Goal: Transaction & Acquisition: Purchase product/service

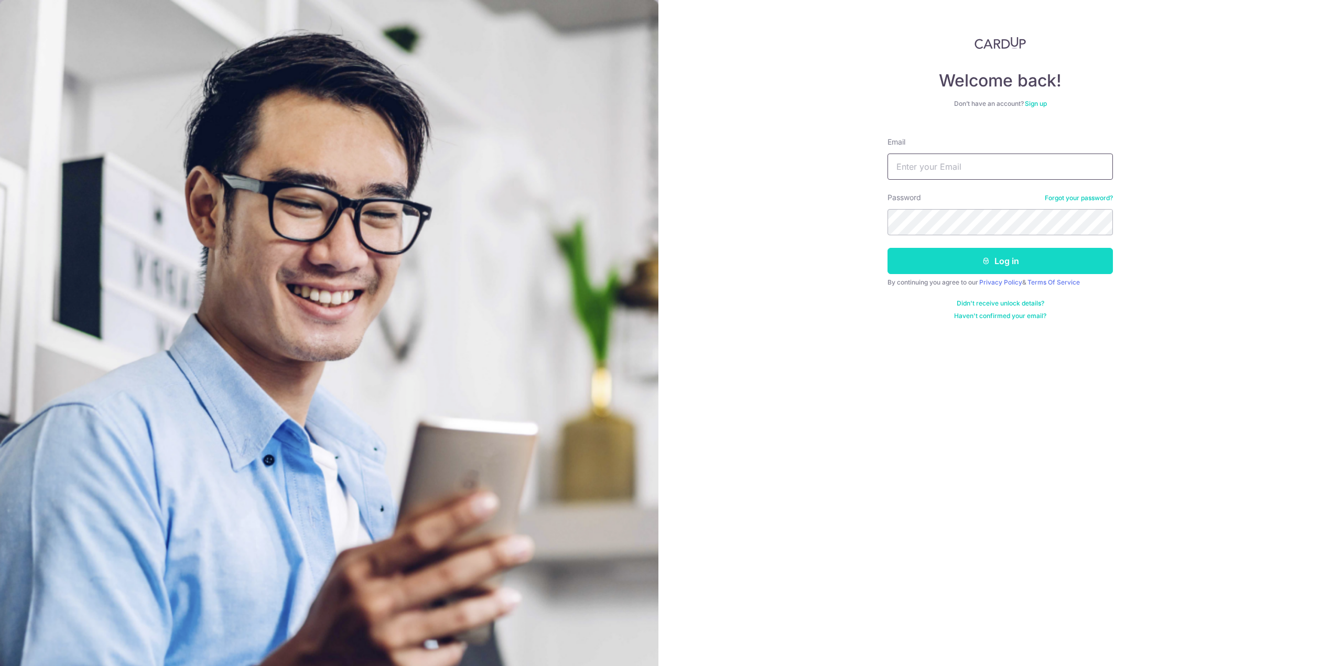
type input "[PERSON_NAME][EMAIL_ADDRESS][PERSON_NAME][DOMAIN_NAME]"
click at [1000, 265] on button "Log in" at bounding box center [1000, 261] width 225 height 26
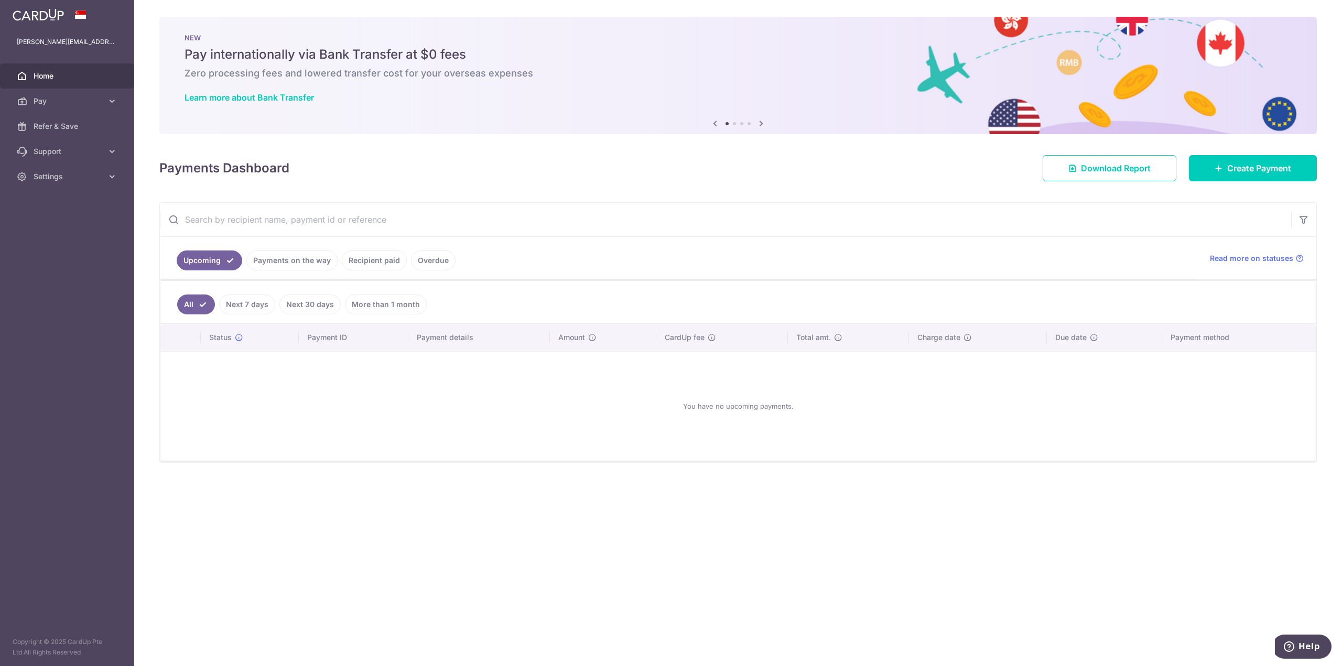
click at [387, 306] on link "More than 1 month" at bounding box center [386, 305] width 82 height 20
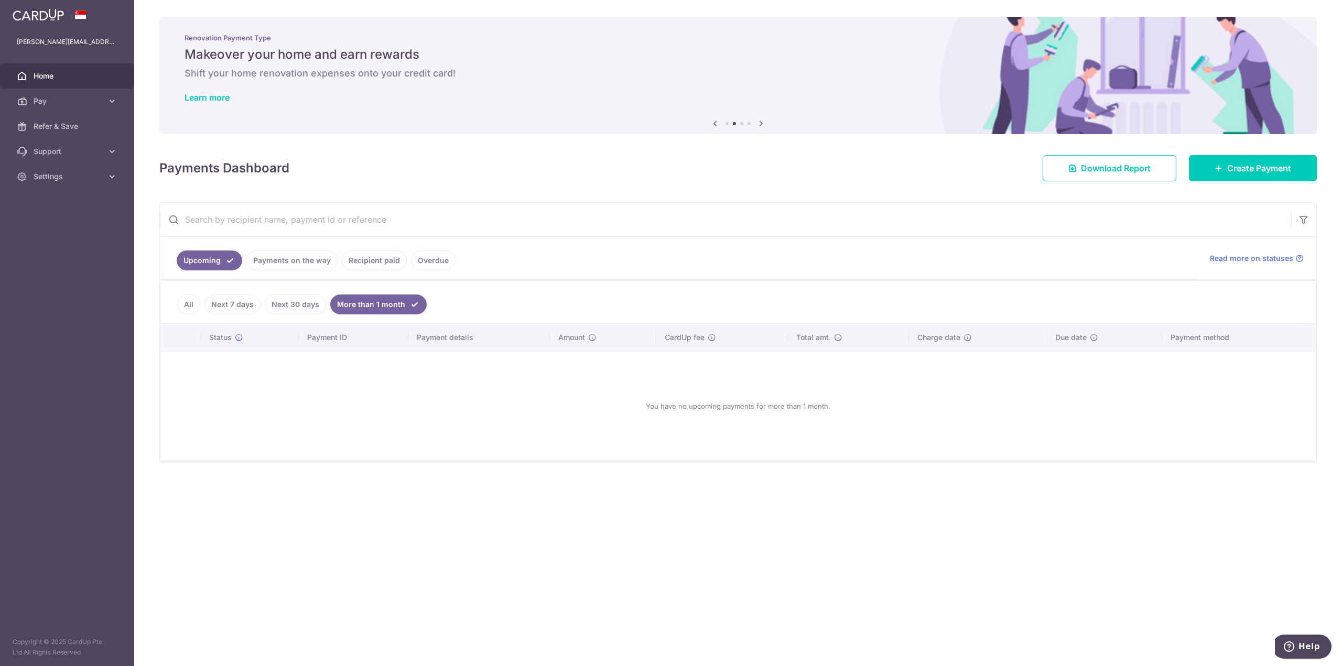
click at [296, 300] on link "Next 30 days" at bounding box center [295, 305] width 61 height 20
click at [234, 303] on link "Next 7 days" at bounding box center [232, 305] width 56 height 20
click at [185, 303] on link "All" at bounding box center [188, 305] width 23 height 20
click at [377, 262] on link "Recipient paid" at bounding box center [374, 261] width 65 height 20
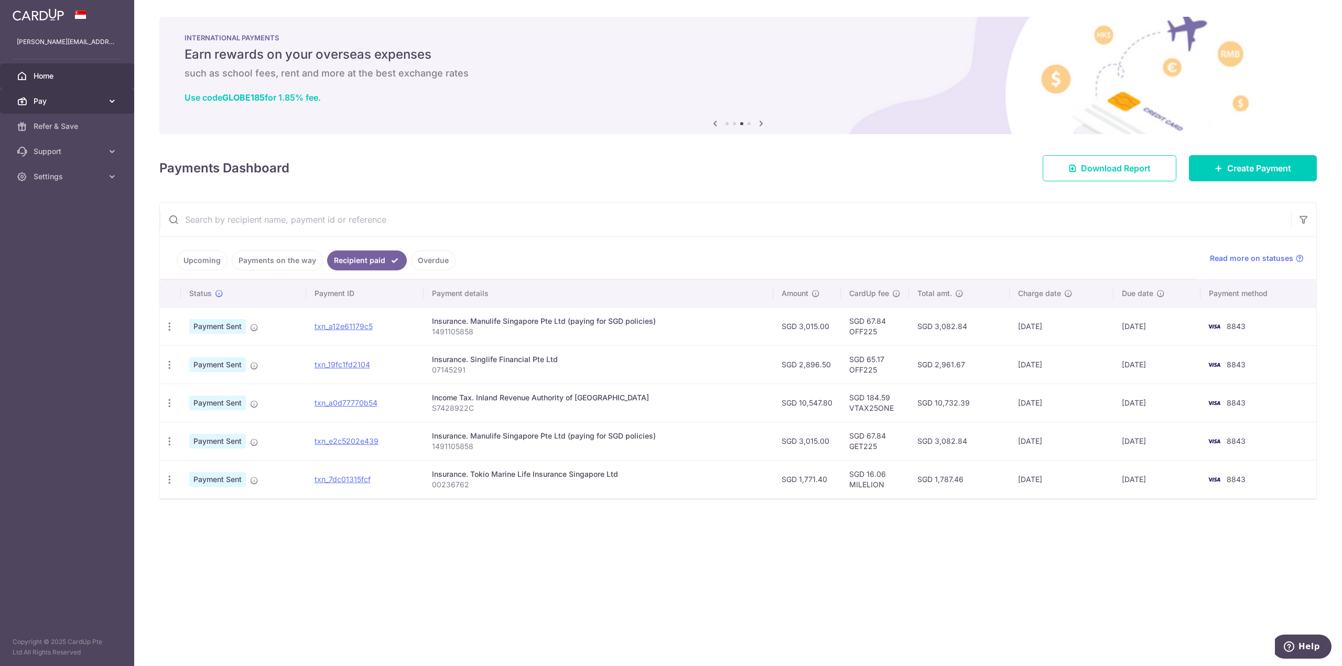
click at [72, 106] on span "Pay" at bounding box center [68, 101] width 69 height 10
click at [73, 182] on link "Cards" at bounding box center [67, 176] width 134 height 25
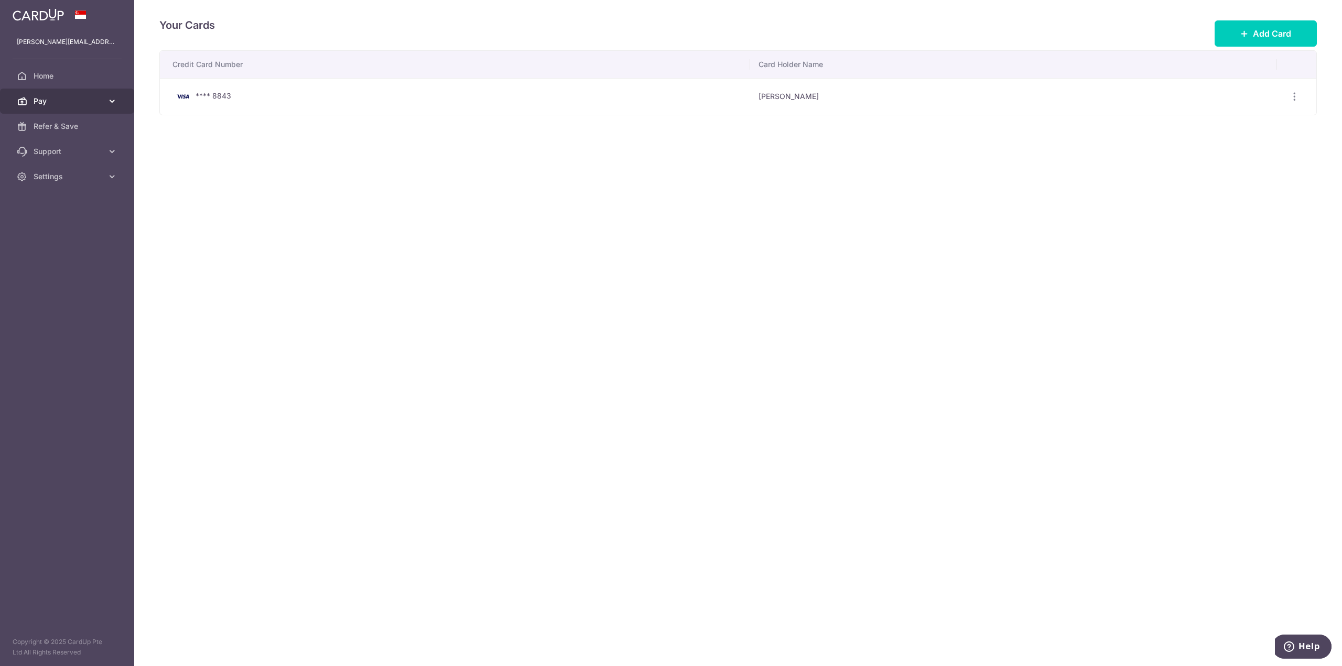
click at [64, 108] on link "Pay" at bounding box center [67, 101] width 134 height 25
click at [69, 125] on span "Payments" at bounding box center [68, 126] width 69 height 10
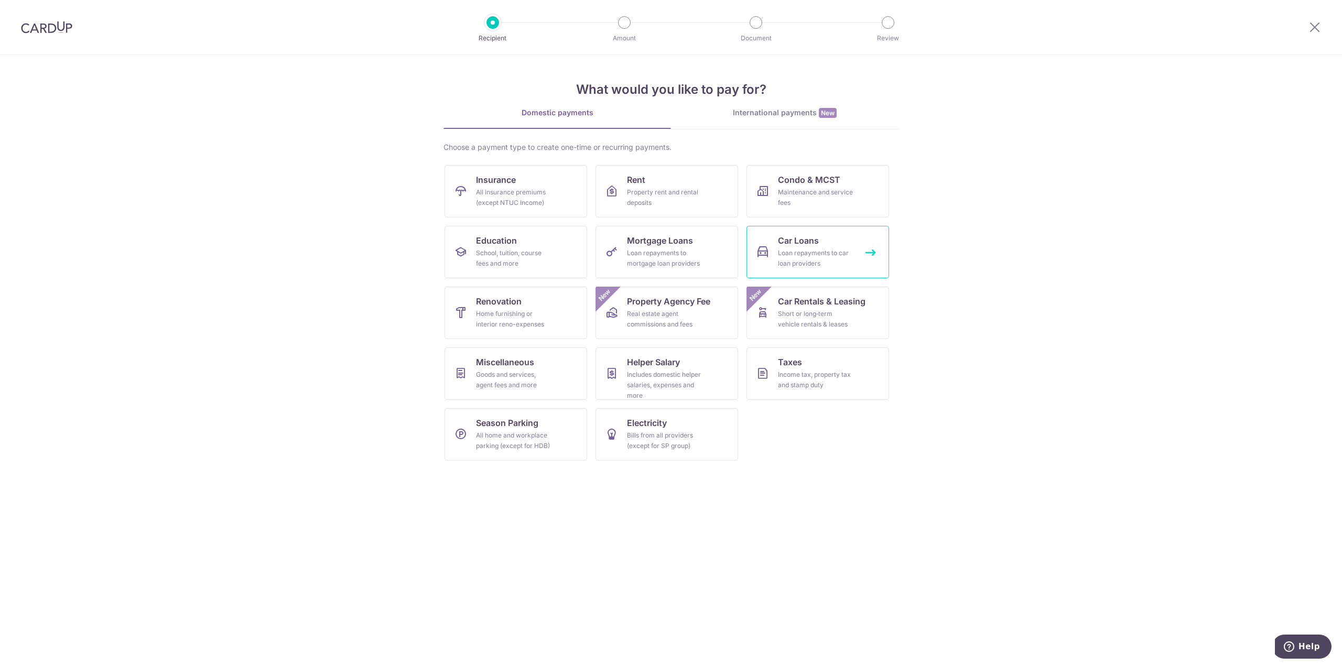
click at [775, 250] on link "Car Loans Loan repayments to car loan providers" at bounding box center [818, 252] width 143 height 52
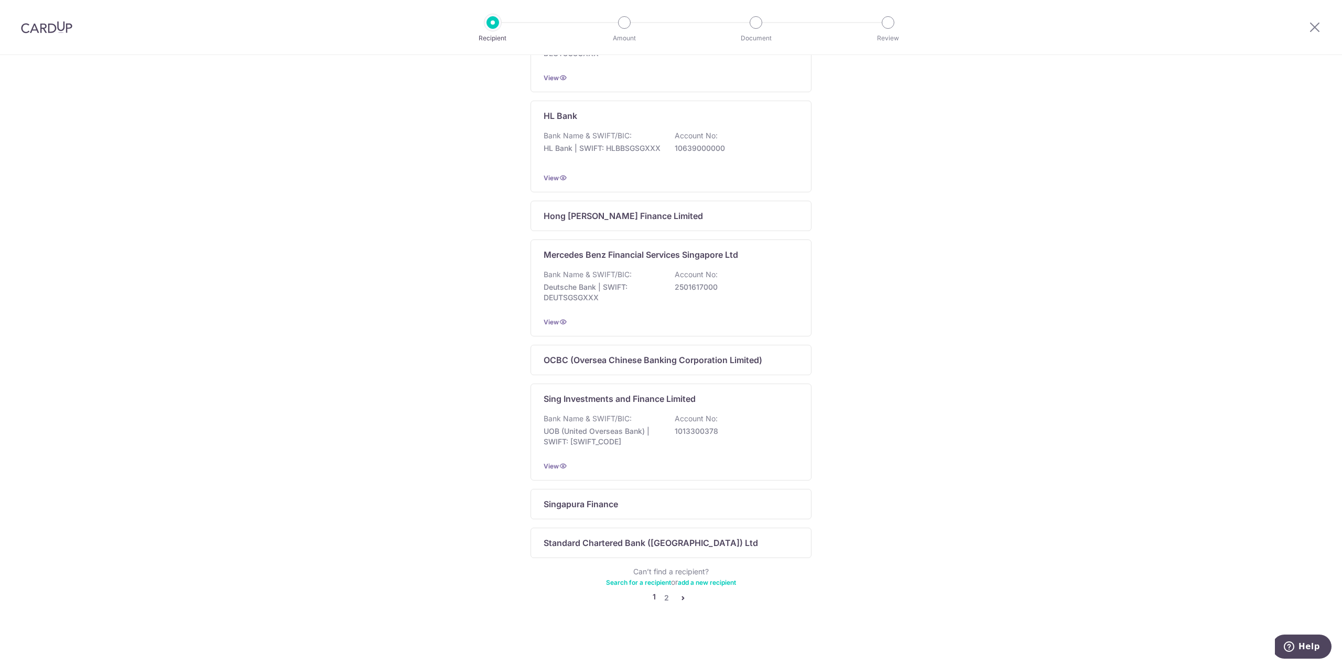
scroll to position [427, 0]
click at [663, 593] on link "2" at bounding box center [666, 598] width 13 height 13
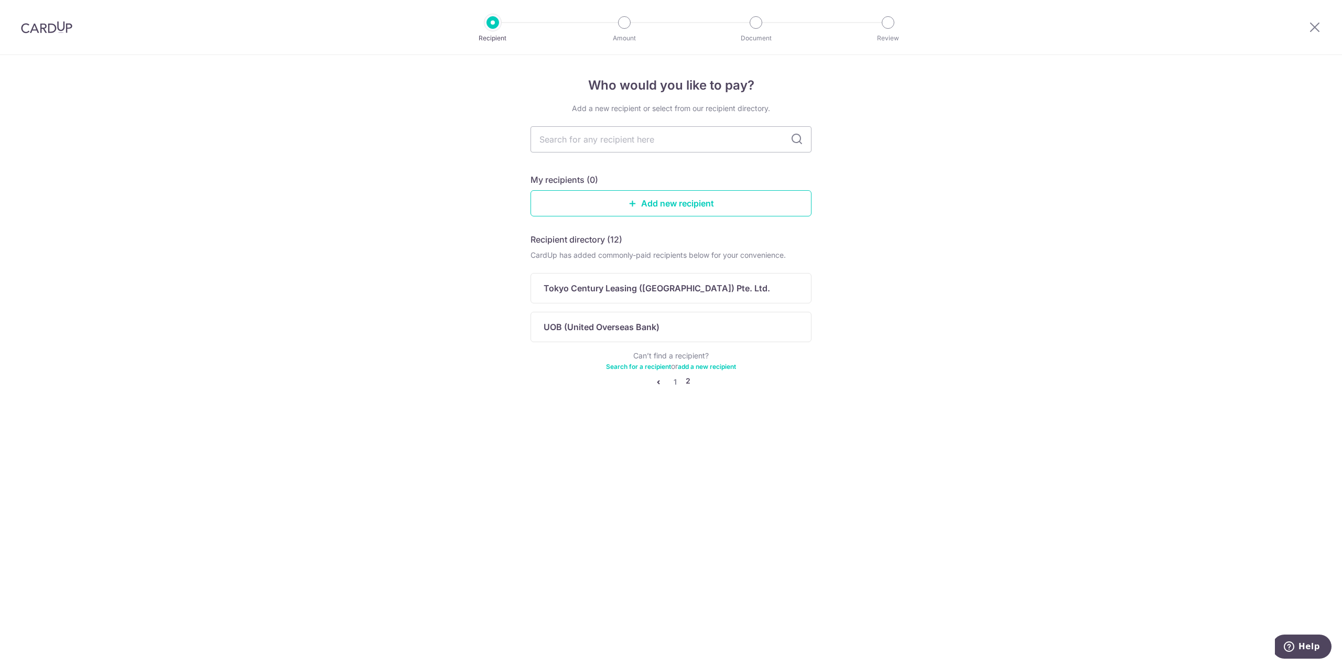
scroll to position [0, 0]
type input "dbs"
click at [699, 294] on div "DBS Bank" at bounding box center [665, 288] width 242 height 13
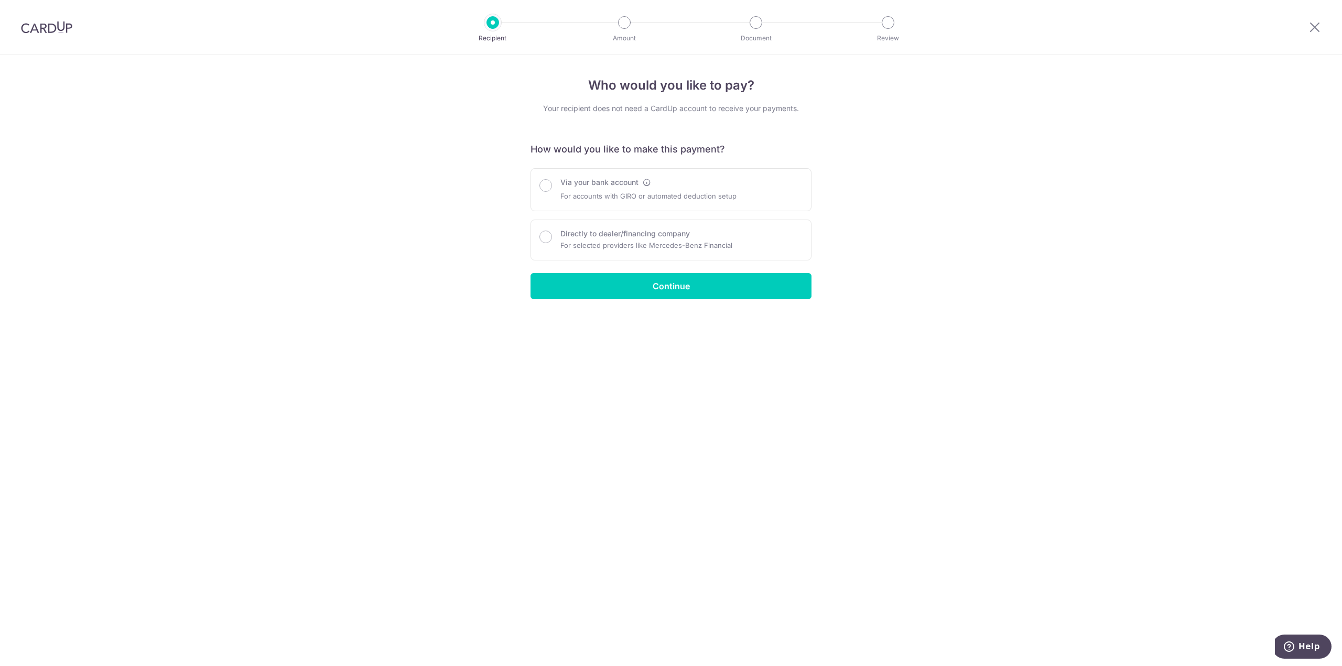
click at [67, 27] on img at bounding box center [46, 27] width 51 height 13
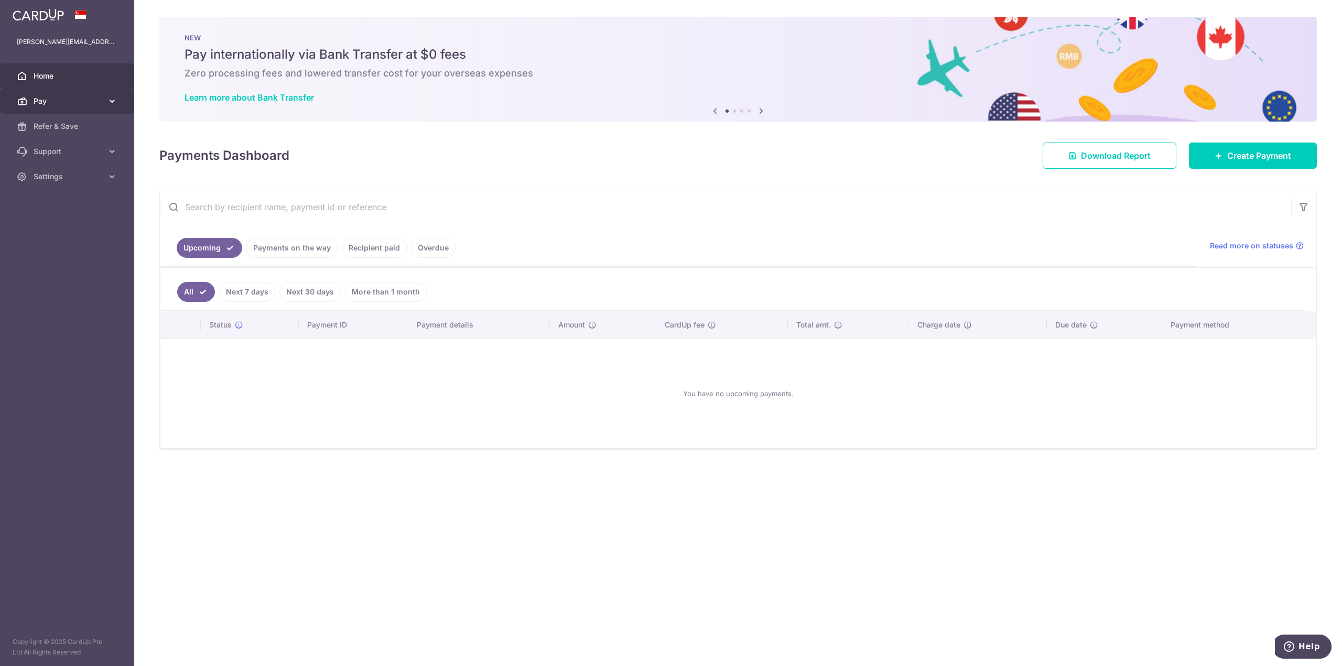
click at [69, 101] on span "Pay" at bounding box center [68, 101] width 69 height 10
